Goal: Navigation & Orientation: Find specific page/section

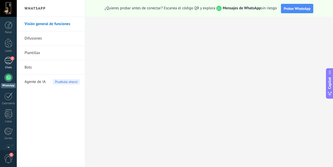
click at [12, 61] on div "1" at bounding box center [8, 60] width 8 height 7
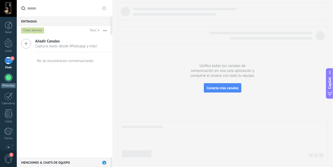
click at [8, 77] on div at bounding box center [8, 77] width 8 height 8
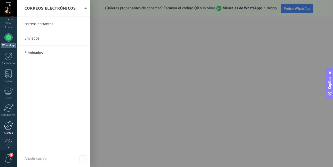
scroll to position [48, 0]
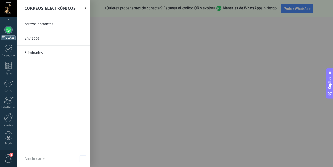
click at [9, 156] on span "2" at bounding box center [8, 158] width 9 height 9
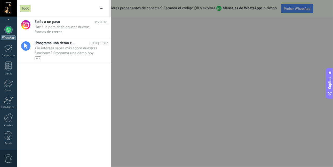
scroll to position [0, 0]
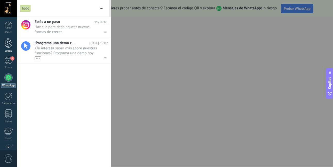
click at [8, 46] on div at bounding box center [9, 43] width 8 height 10
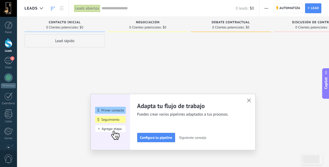
click at [251, 99] on icon "button" at bounding box center [249, 100] width 4 height 4
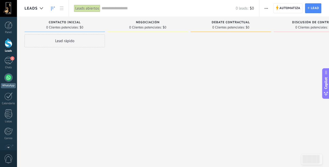
click at [8, 76] on div at bounding box center [8, 77] width 8 height 8
